Goal: Navigation & Orientation: Find specific page/section

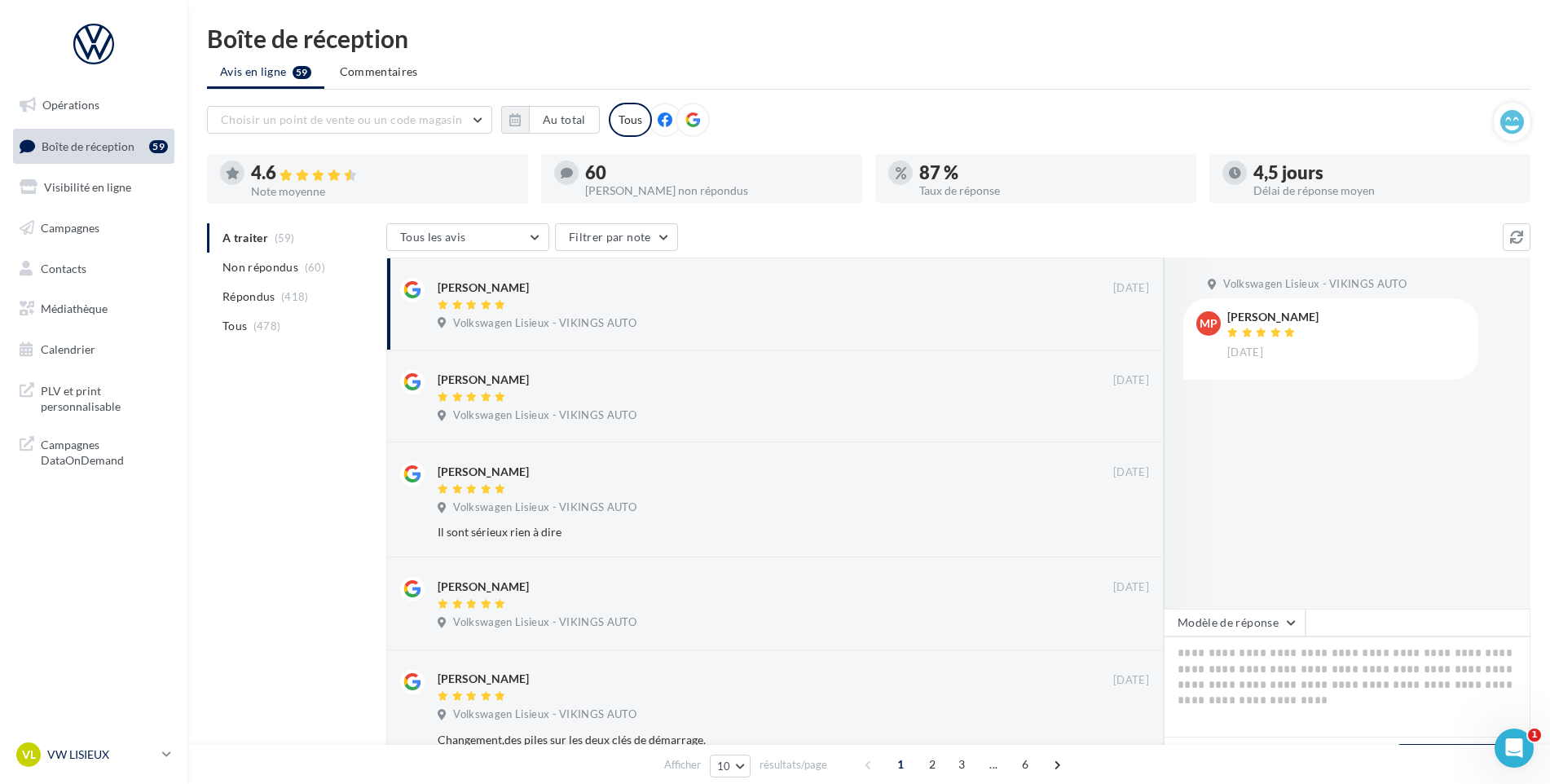
drag, startPoint x: 106, startPoint y: 744, endPoint x: 96, endPoint y: 749, distance: 11.2
click at [98, 755] on div "VL VW LISIEUX vw-lis-vau" at bounding box center [86, 754] width 139 height 25
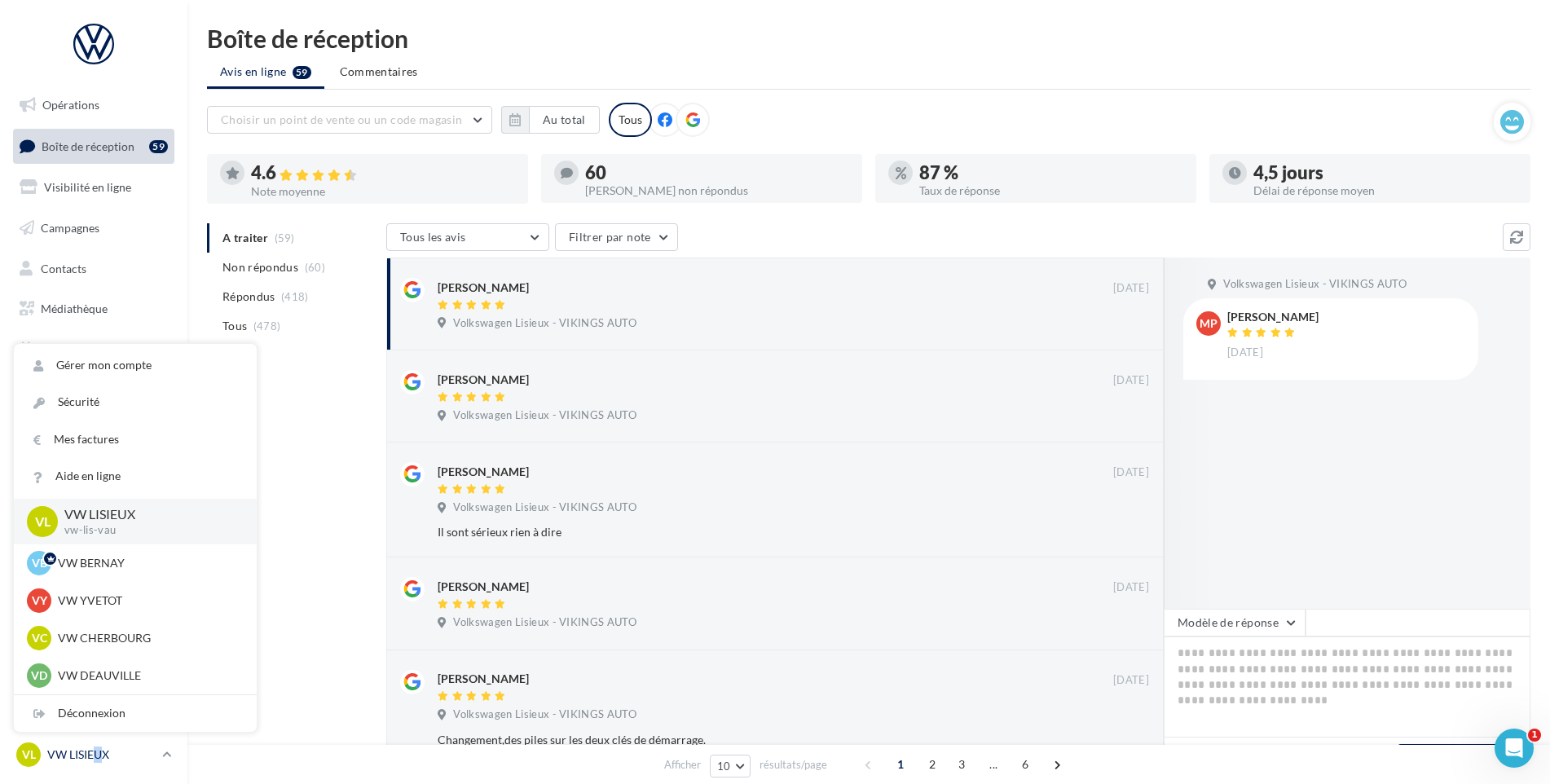
click at [95, 748] on p "VW LISIEUX" at bounding box center [101, 755] width 108 height 16
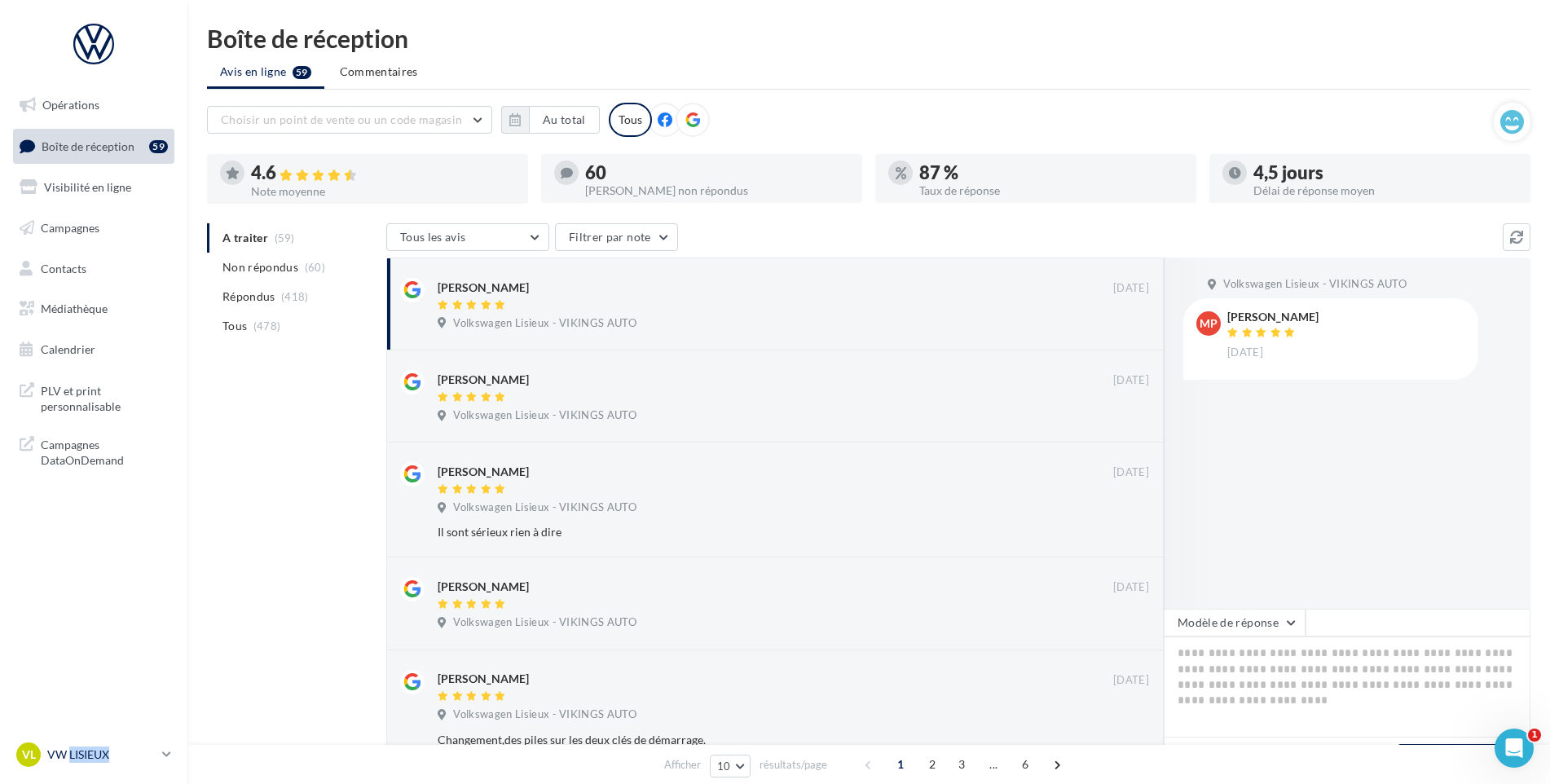
click at [95, 748] on p "VW LISIEUX" at bounding box center [101, 755] width 108 height 16
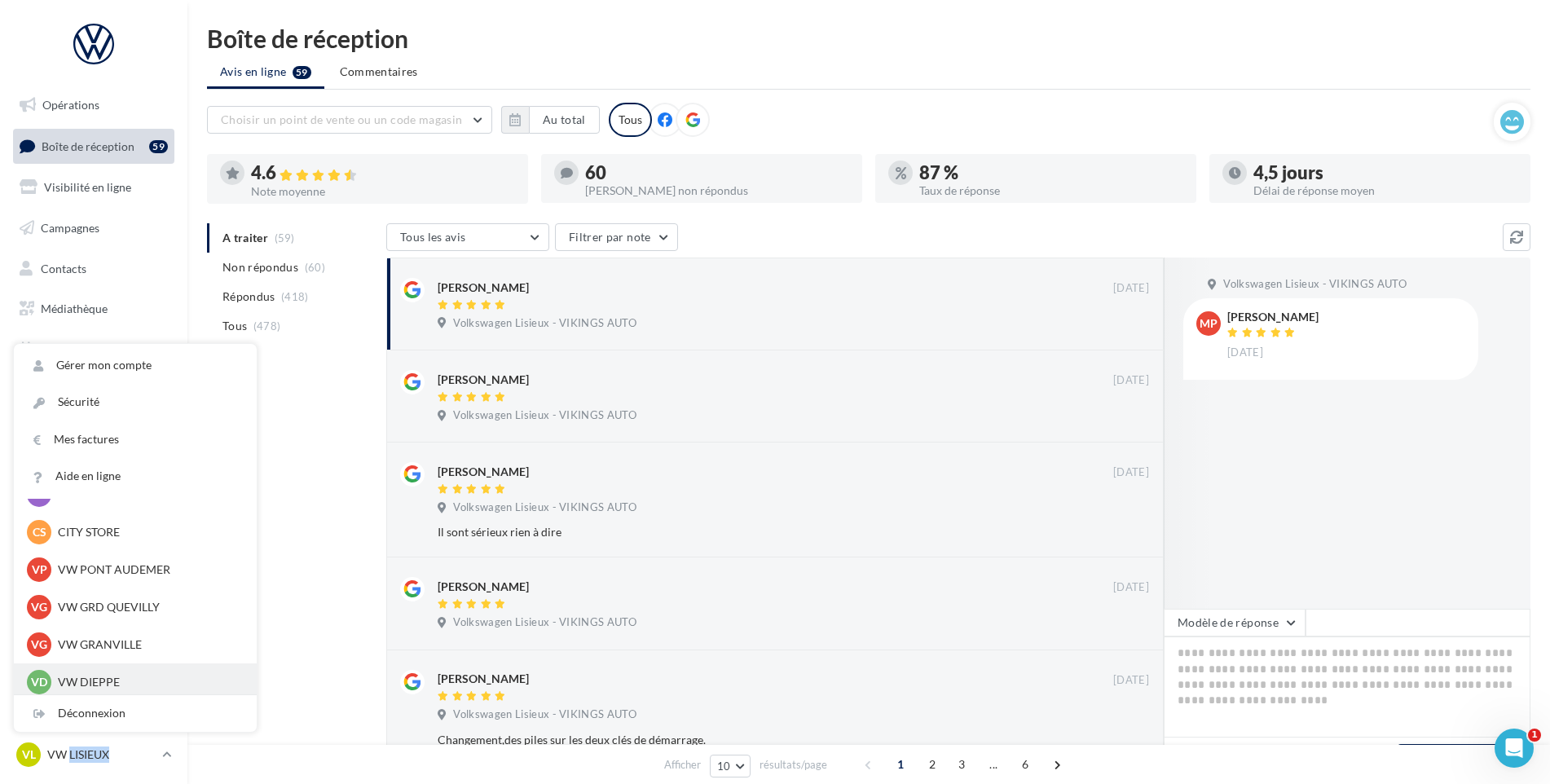
scroll to position [407, 0]
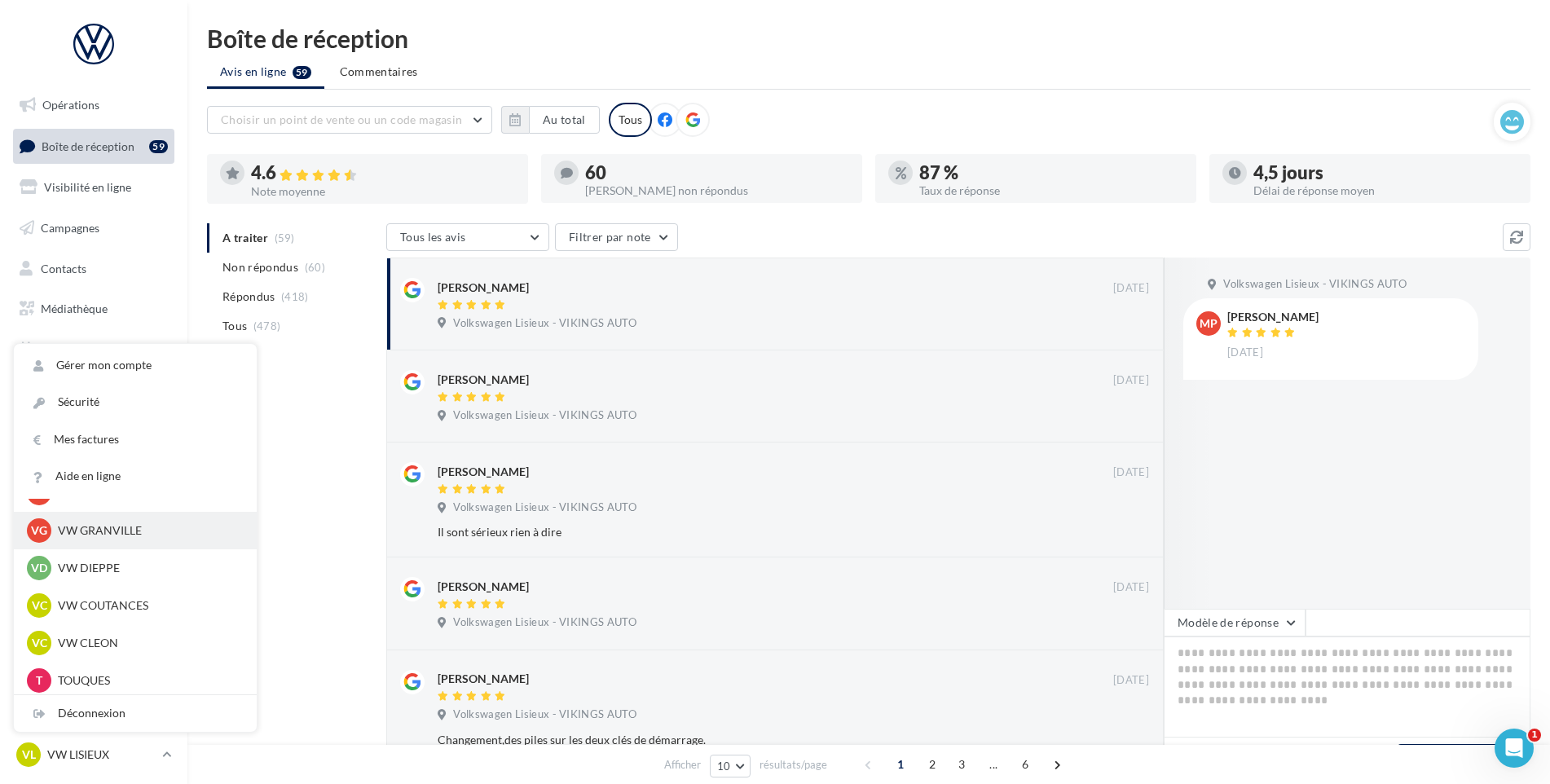
click at [120, 539] on div "VG VW GRANVILLE vw-gra-vau" at bounding box center [136, 530] width 216 height 25
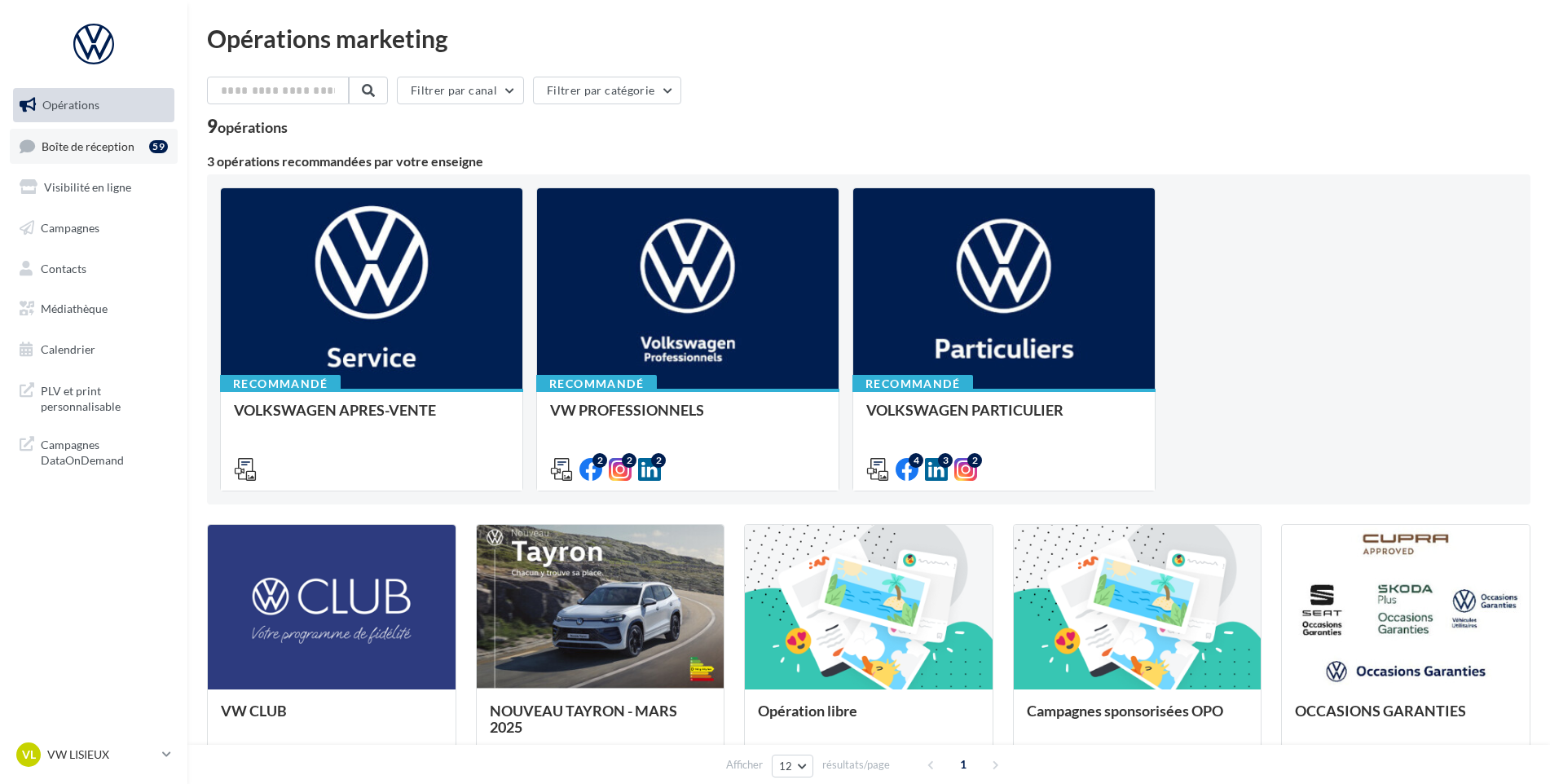
click at [35, 129] on link "Boîte de réception 59" at bounding box center [94, 146] width 168 height 35
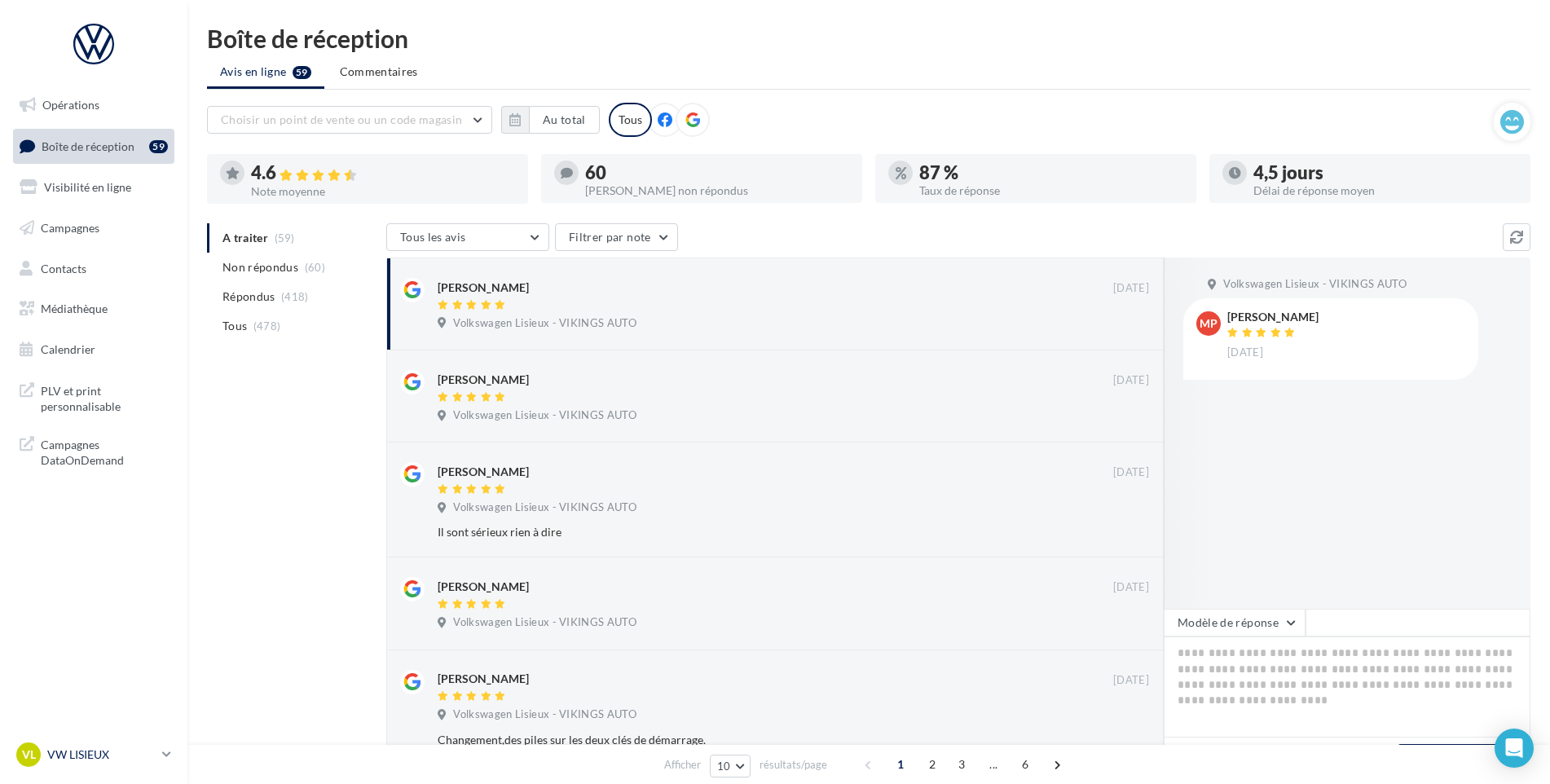
click at [82, 752] on p "VW LISIEUX" at bounding box center [101, 755] width 108 height 16
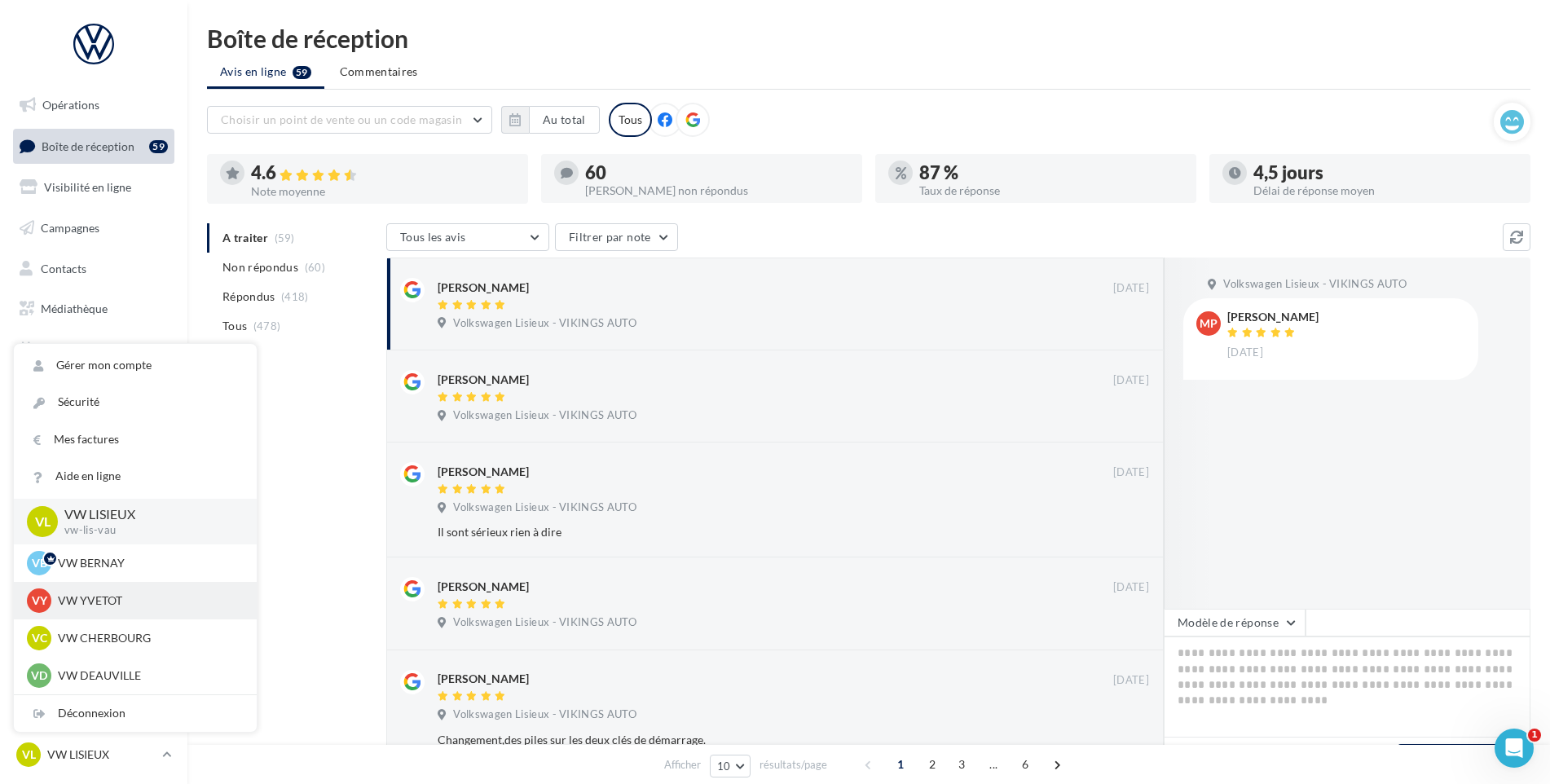
scroll to position [407, 0]
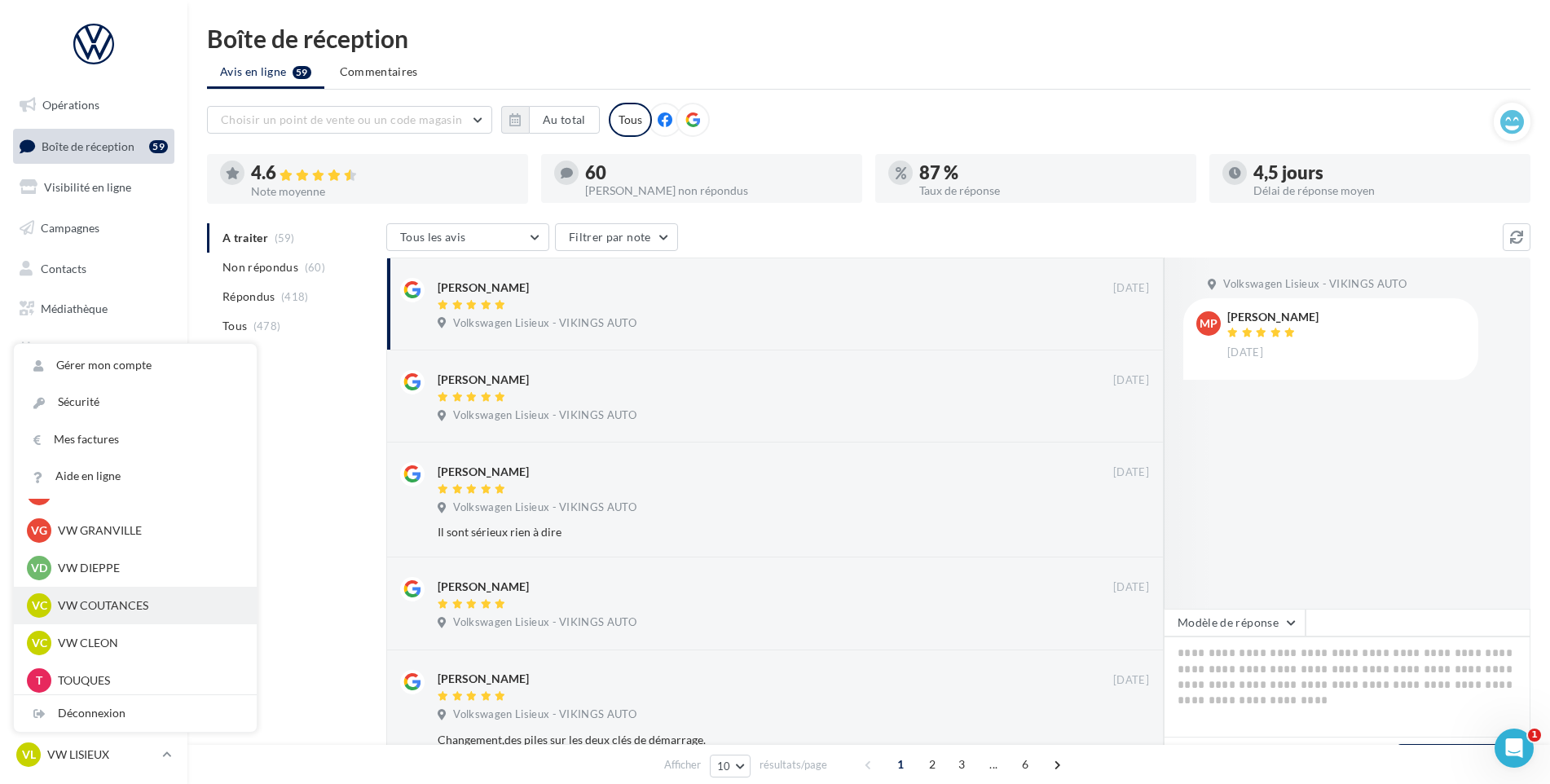
click at [114, 601] on p "VW COUTANCES" at bounding box center [147, 606] width 179 height 16
